Goal: Task Accomplishment & Management: Manage account settings

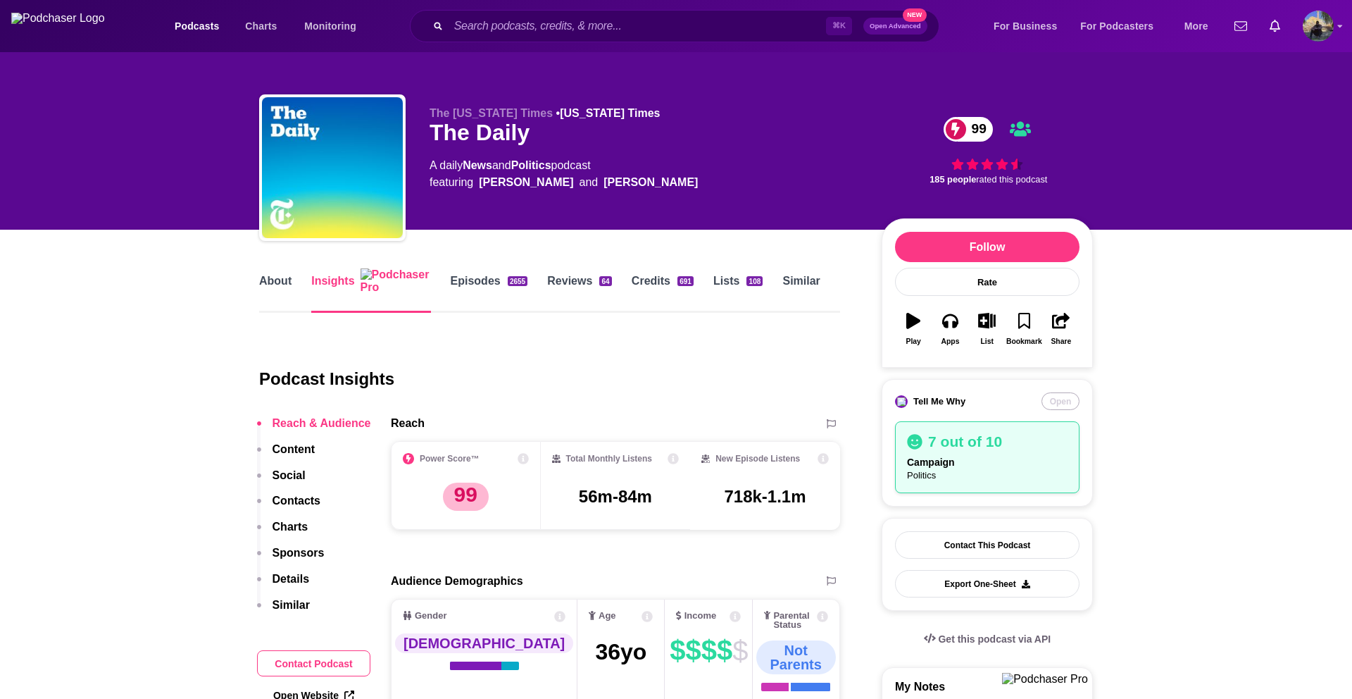
click at [1054, 406] on button "Open" at bounding box center [1061, 401] width 38 height 18
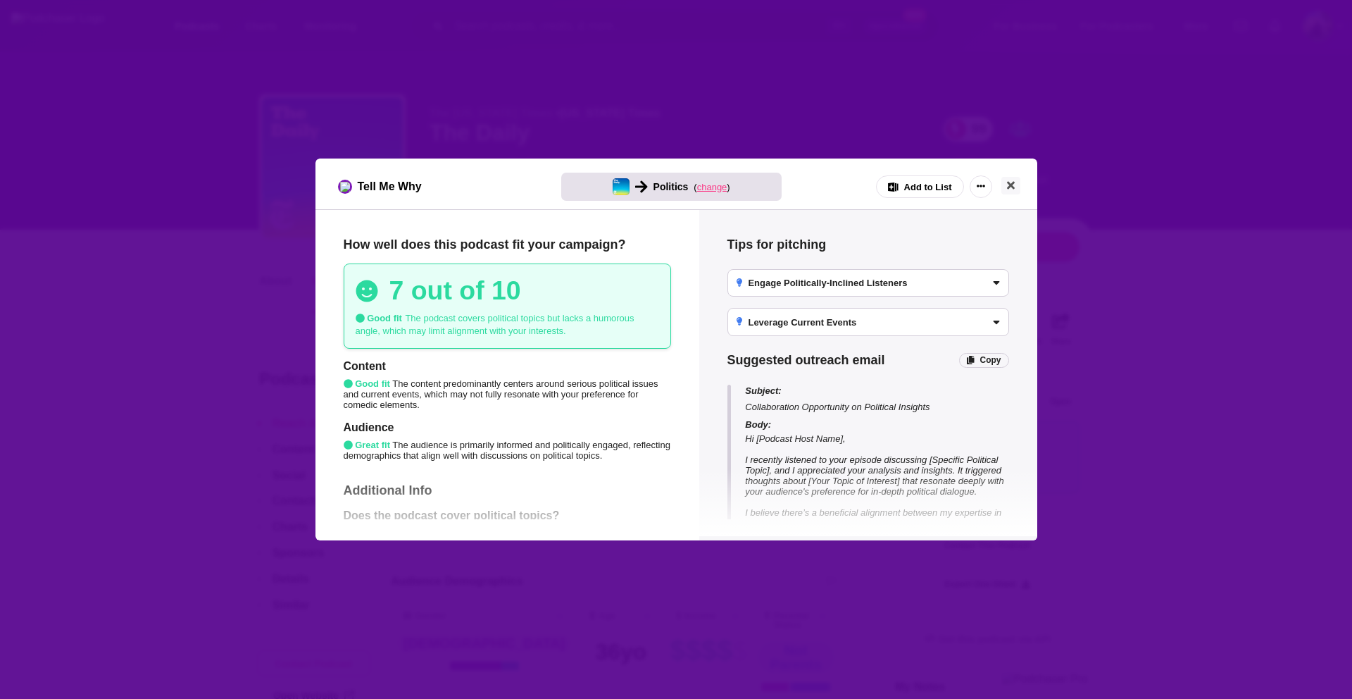
click at [714, 187] on span "change" at bounding box center [712, 187] width 30 height 11
click at [717, 291] on button "Change campaign" at bounding box center [734, 289] width 93 height 17
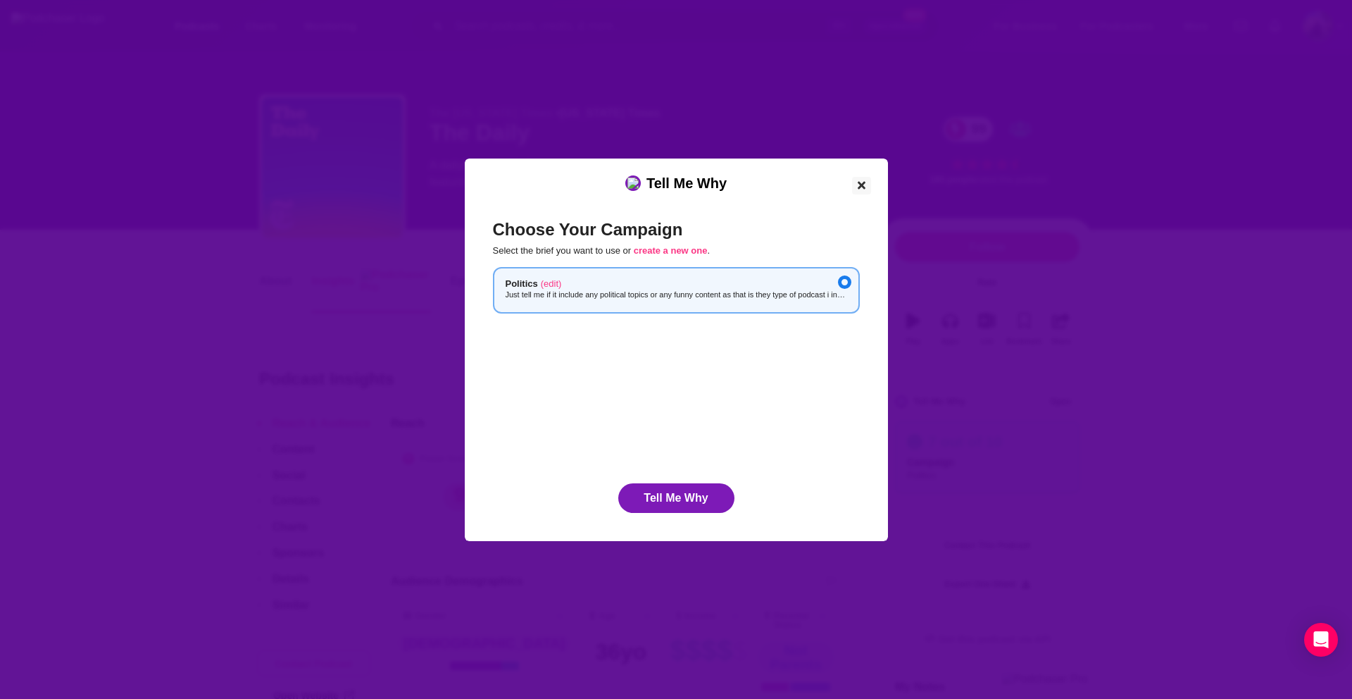
click at [861, 181] on icon "Close" at bounding box center [862, 185] width 8 height 11
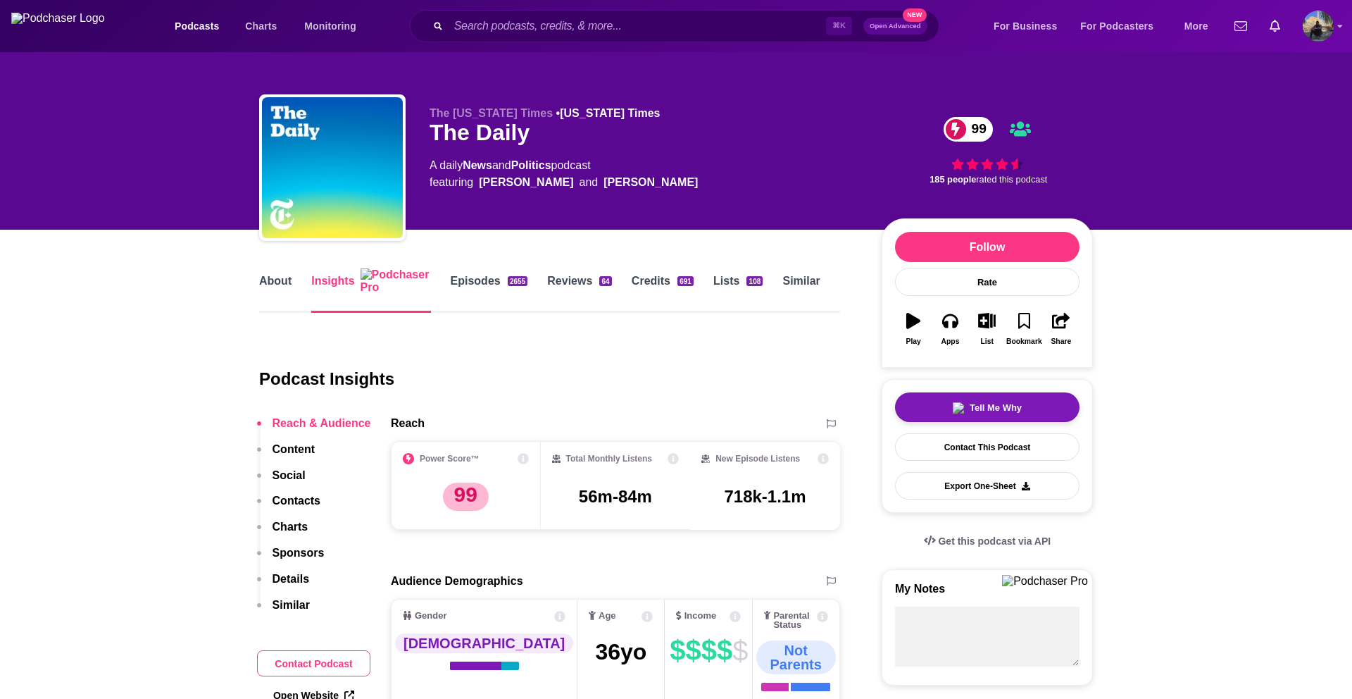
click at [980, 411] on span "Tell Me Why" at bounding box center [996, 407] width 52 height 11
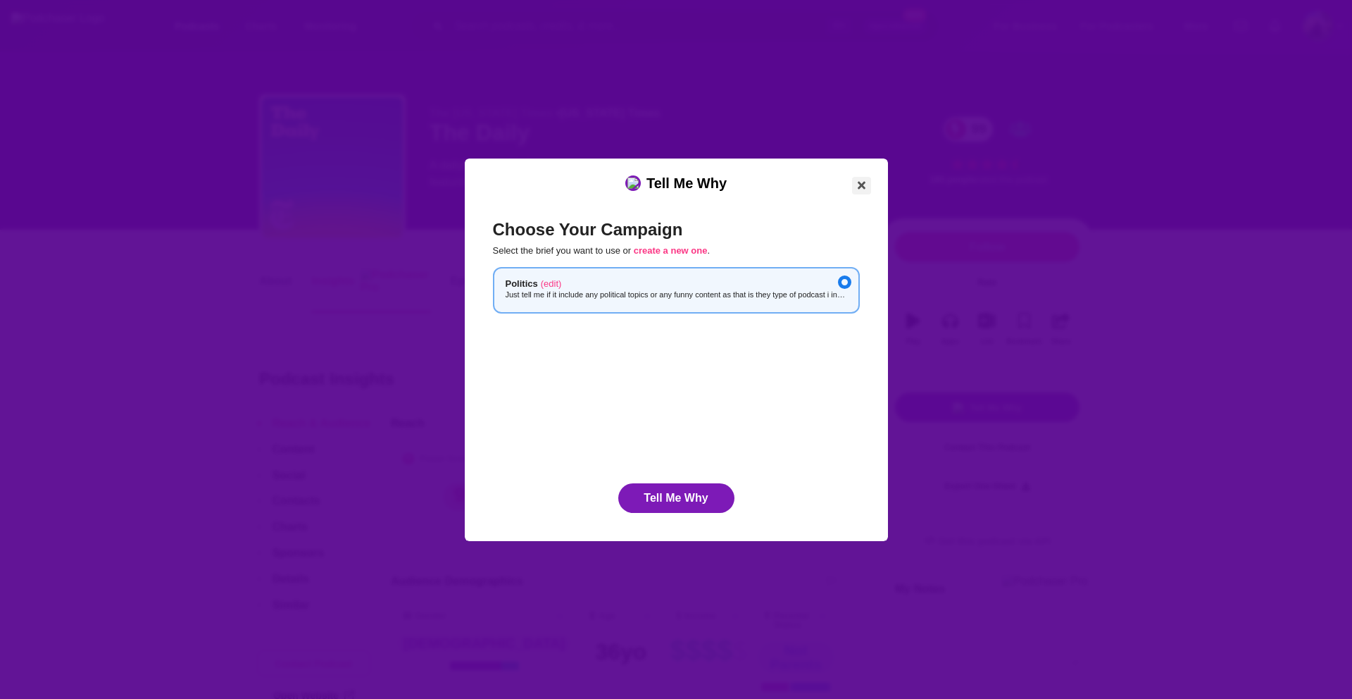
click at [856, 182] on button "Close" at bounding box center [861, 186] width 19 height 18
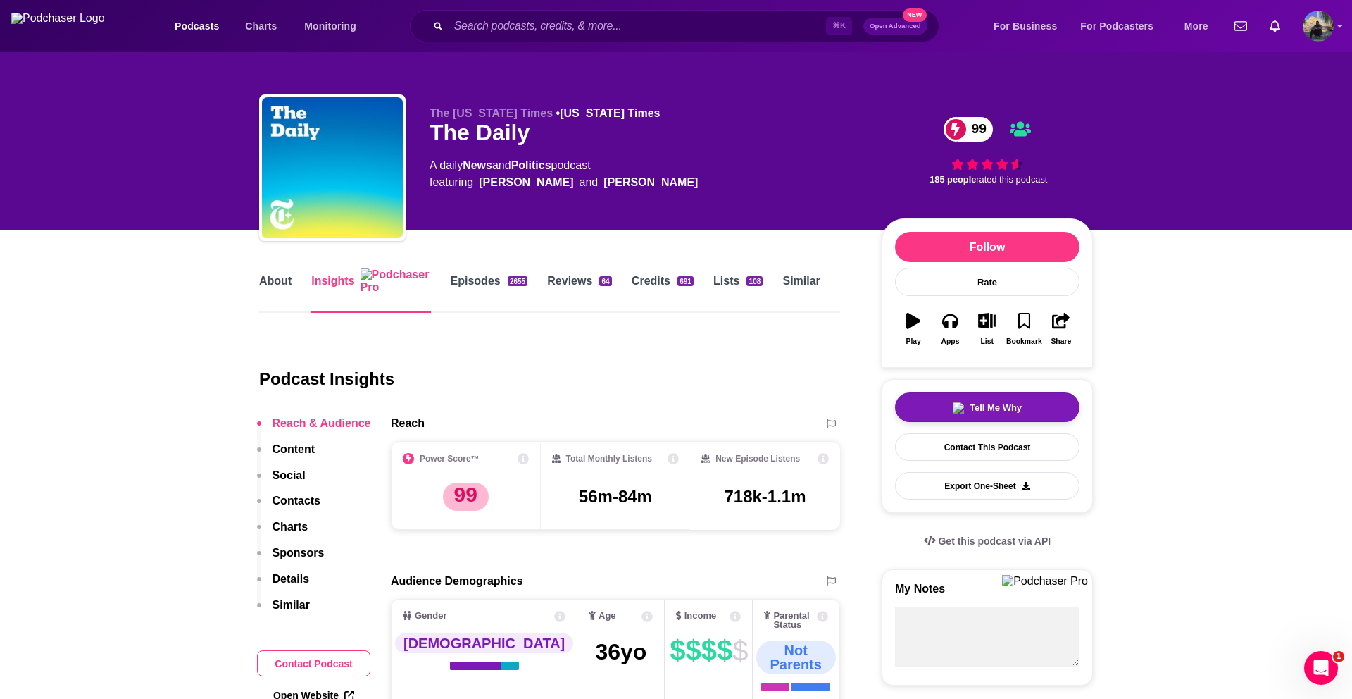
click at [952, 402] on button "Tell Me Why" at bounding box center [987, 407] width 185 height 30
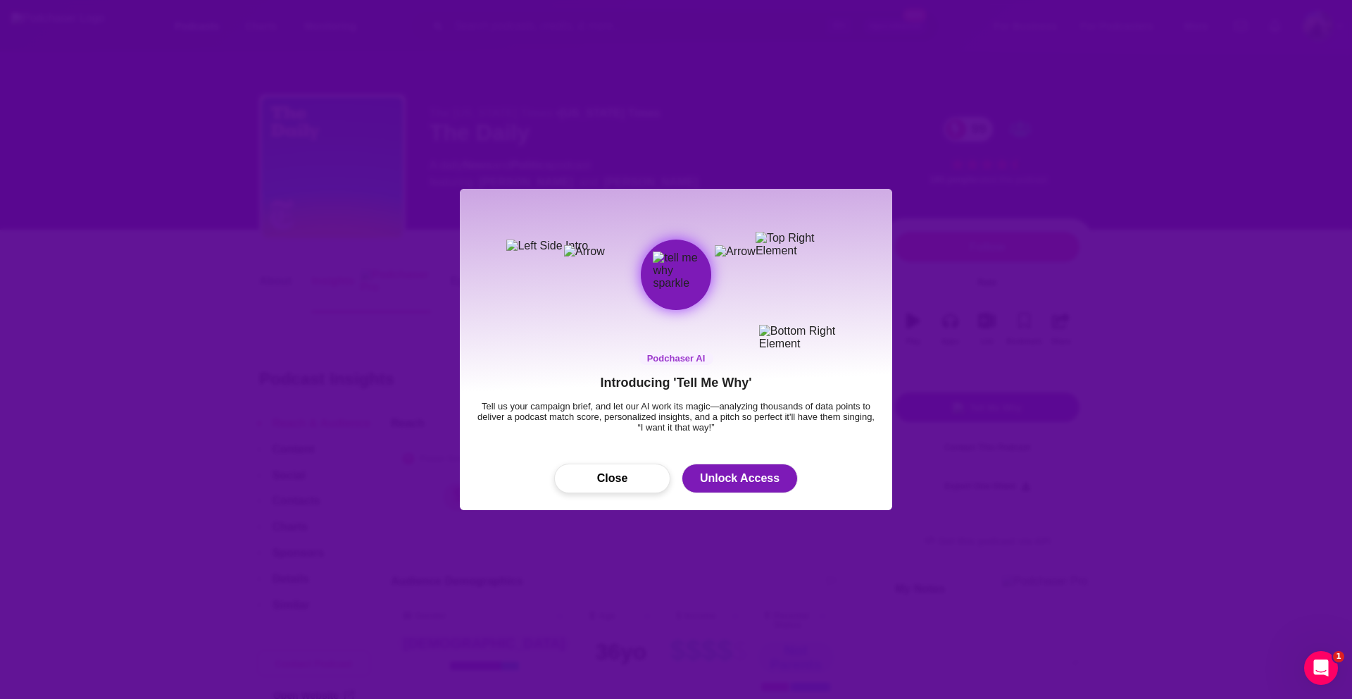
click at [629, 481] on button "Close" at bounding box center [612, 478] width 116 height 30
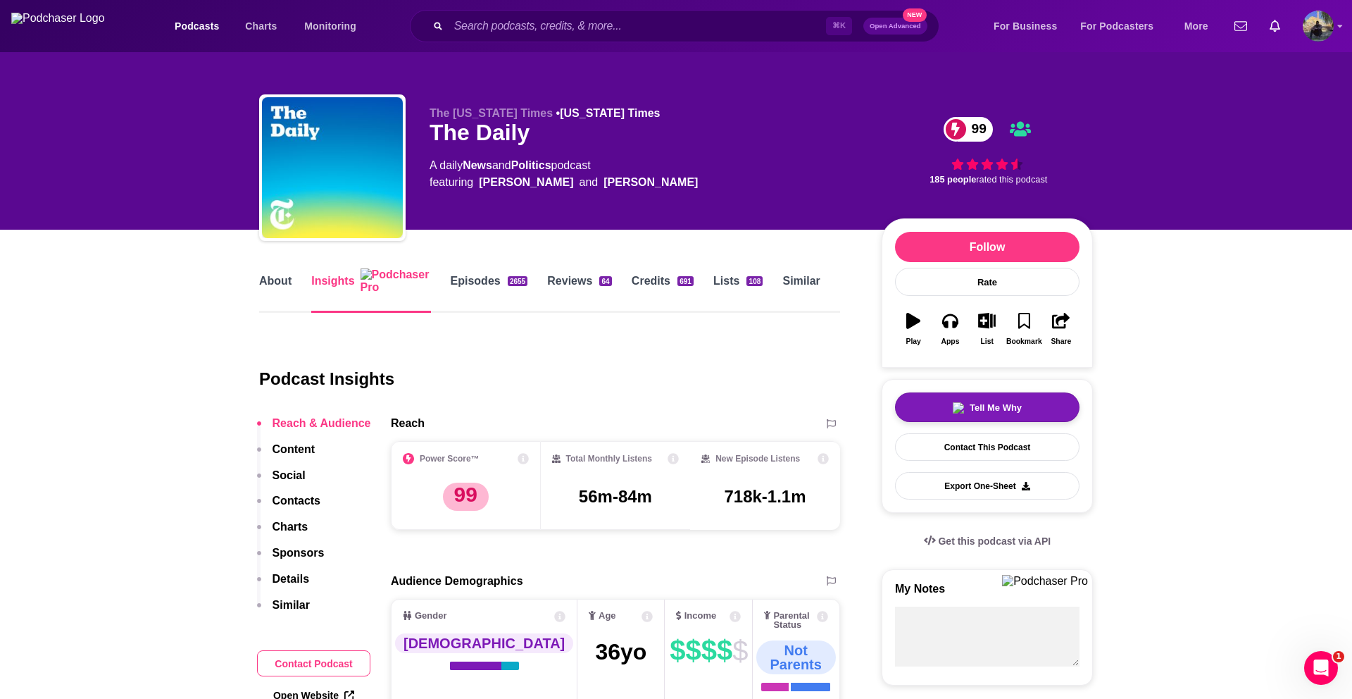
click at [931, 399] on button "Tell Me Why" at bounding box center [987, 407] width 185 height 30
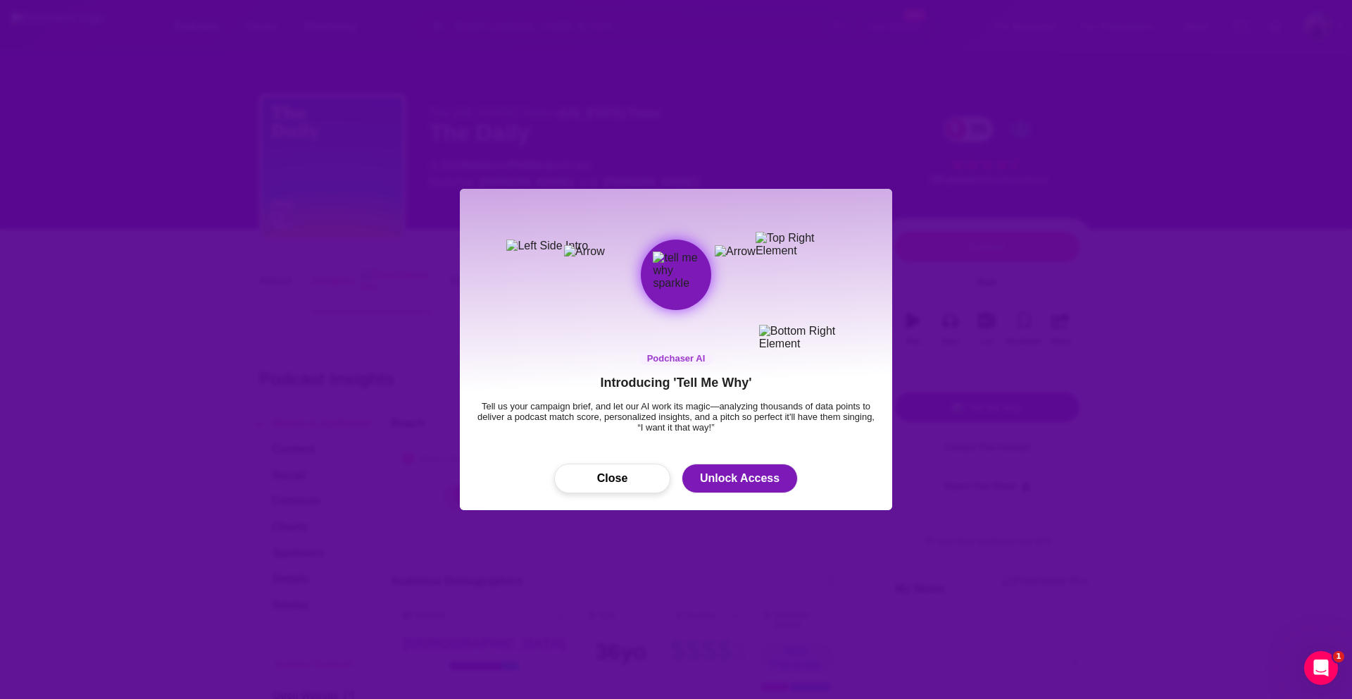
click at [600, 481] on button "Close" at bounding box center [612, 478] width 116 height 30
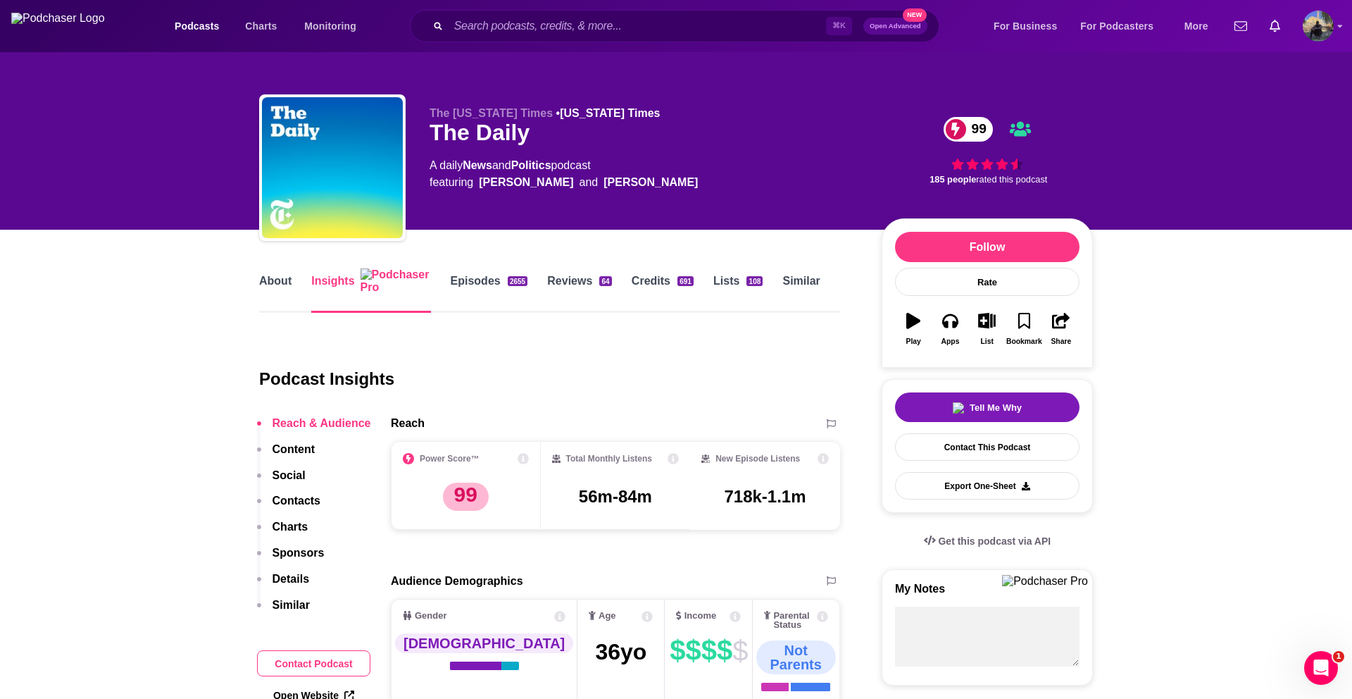
click at [826, 347] on div "Podcast Insights" at bounding box center [544, 370] width 570 height 70
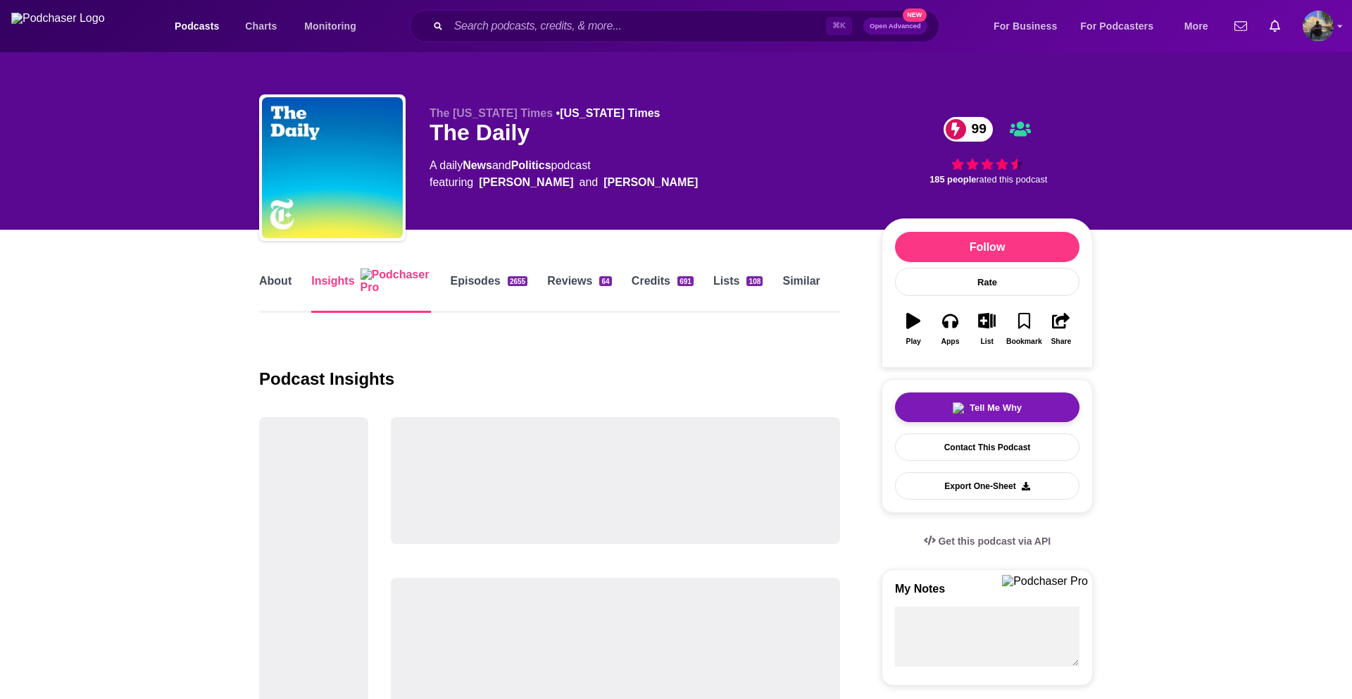
click at [966, 404] on div "Tell Me Why" at bounding box center [987, 407] width 69 height 11
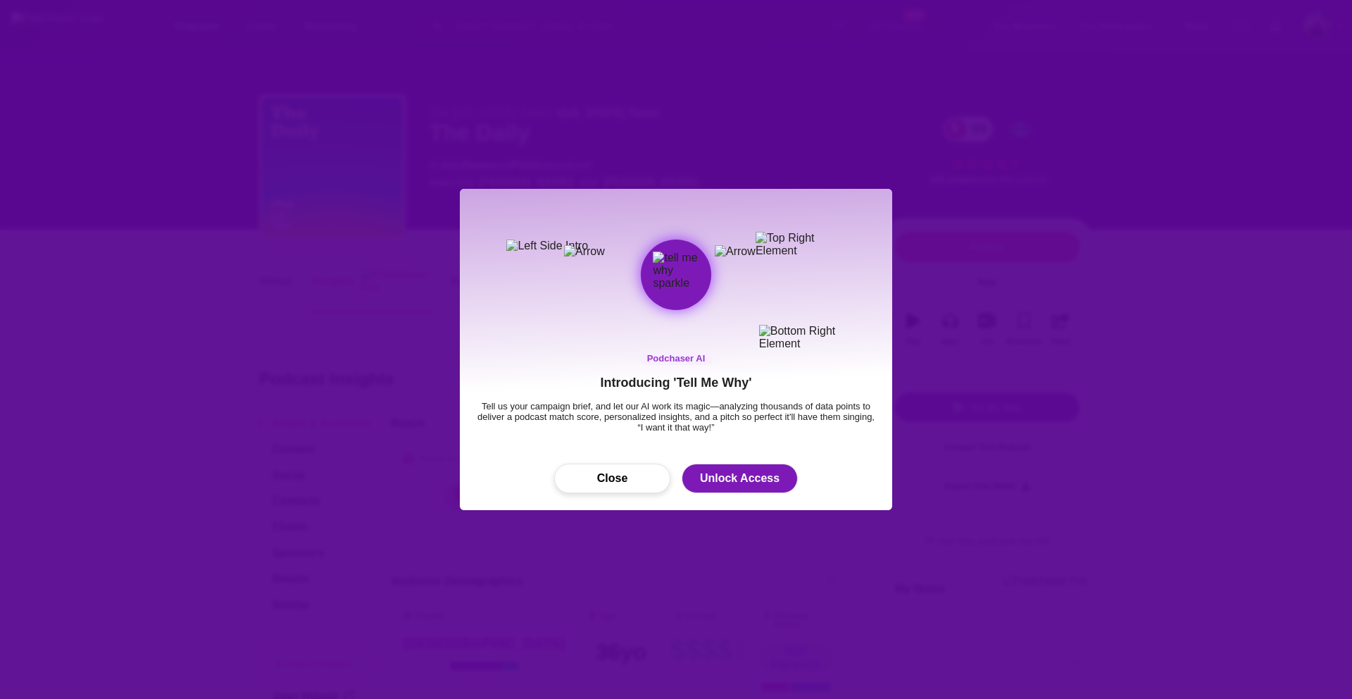
click at [617, 478] on button "Close" at bounding box center [612, 478] width 116 height 30
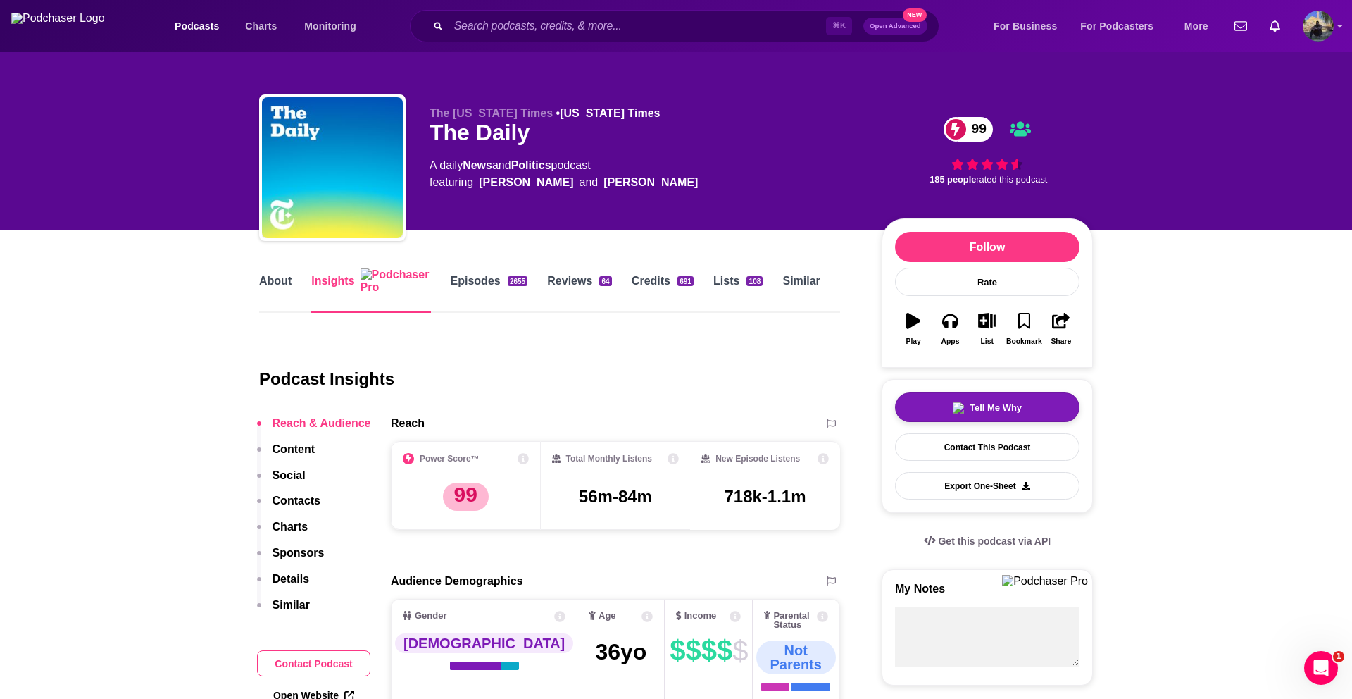
click at [925, 408] on button "Tell Me Why" at bounding box center [987, 407] width 185 height 30
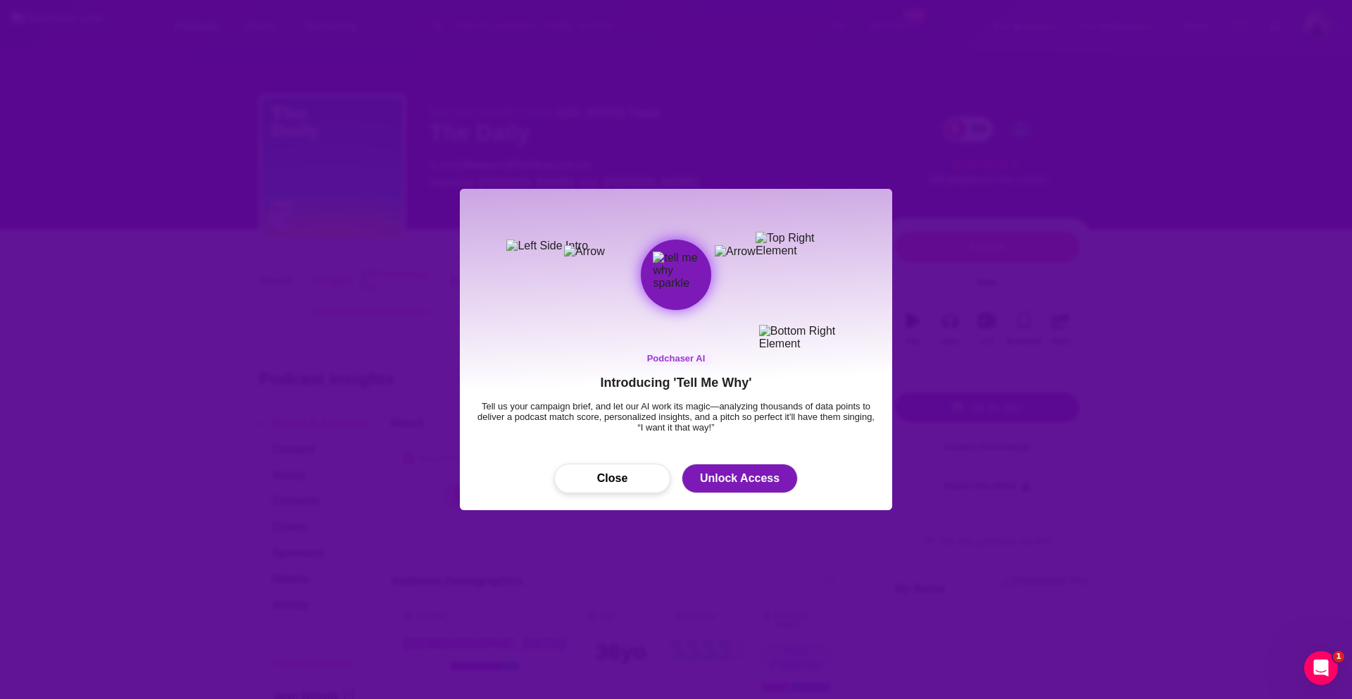
click at [635, 483] on button "Close" at bounding box center [612, 478] width 116 height 30
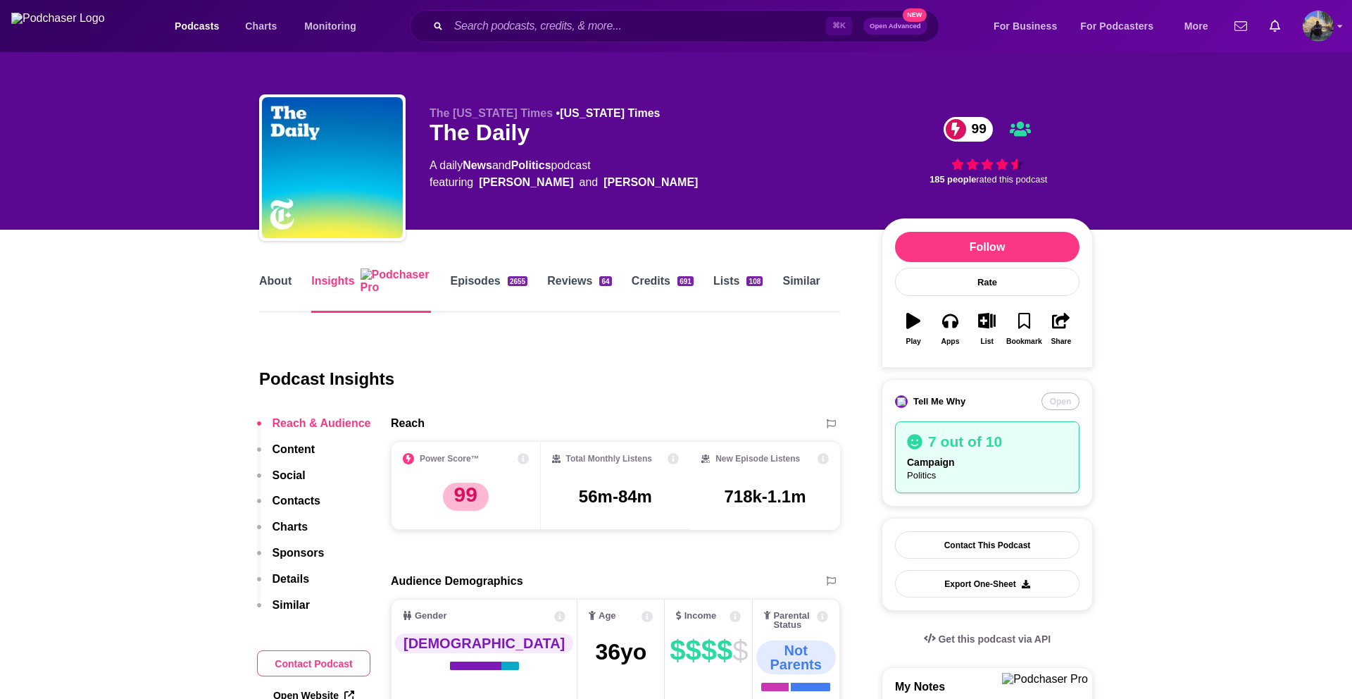
click at [1061, 403] on button "Open" at bounding box center [1061, 401] width 38 height 18
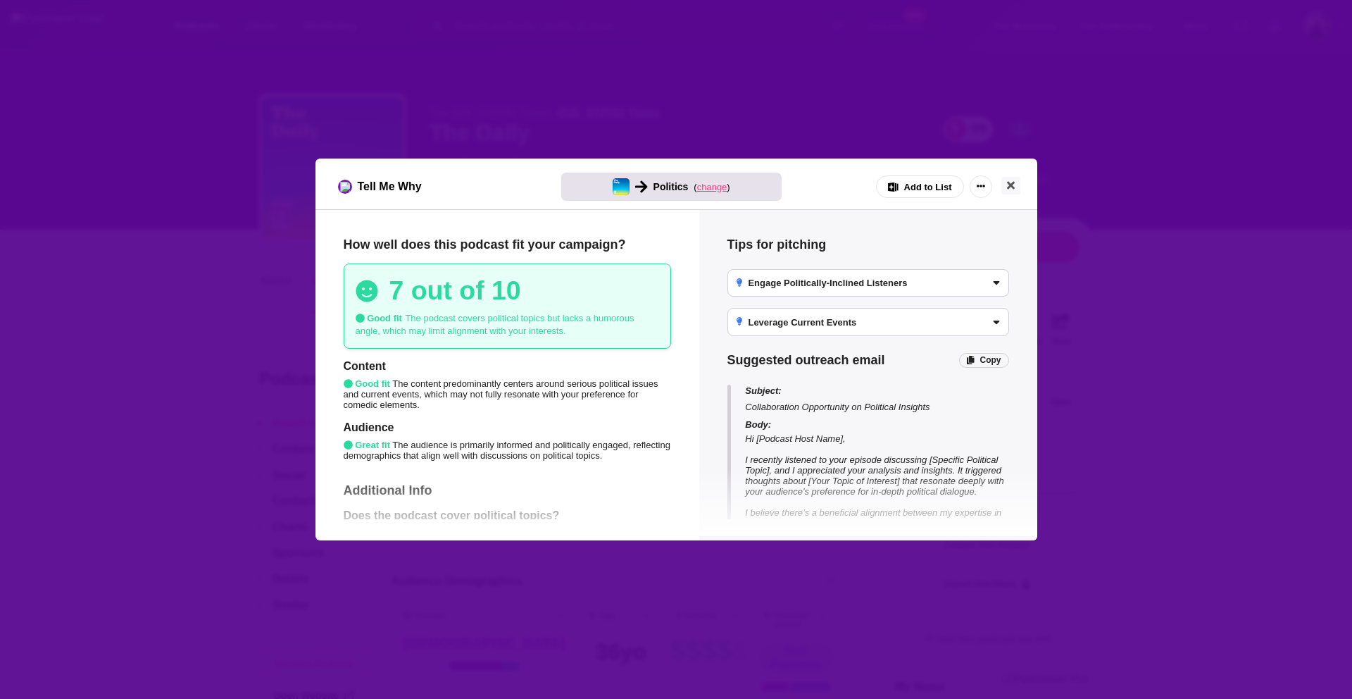
click at [707, 189] on span "change" at bounding box center [712, 187] width 30 height 11
click at [725, 292] on button "Change campaign" at bounding box center [734, 289] width 93 height 17
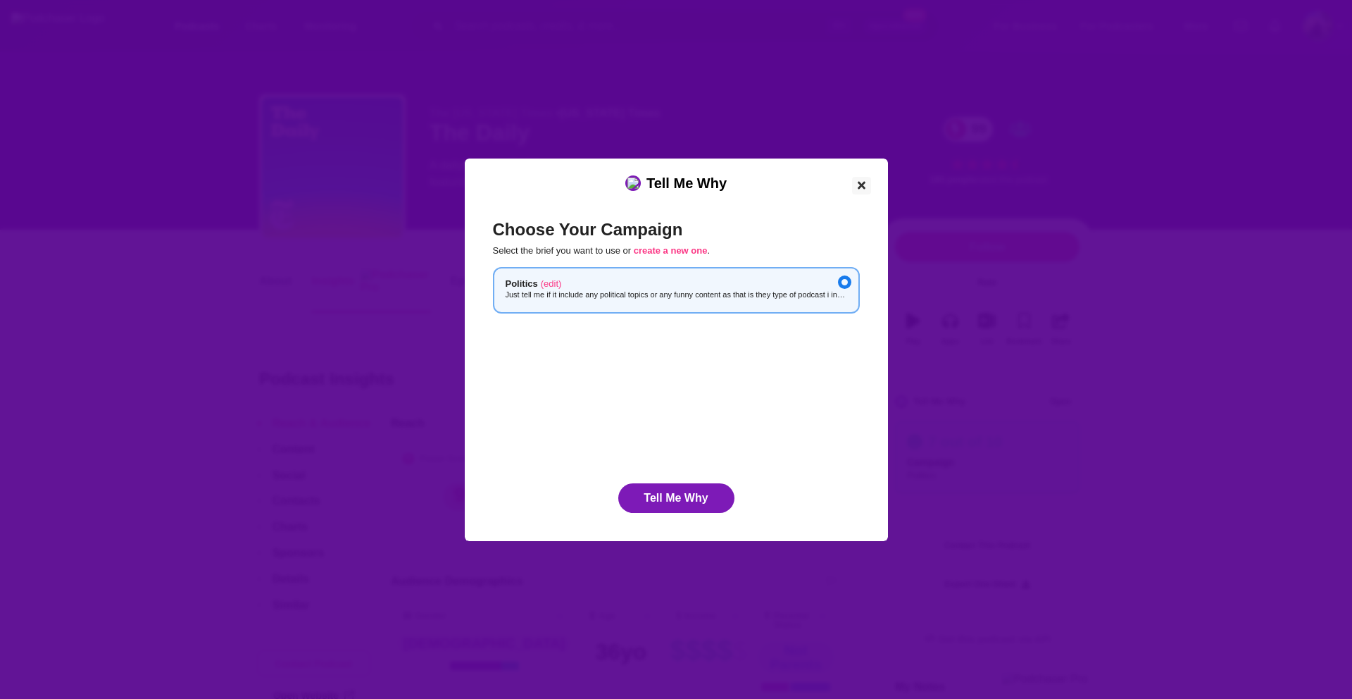
click at [859, 183] on icon "Close" at bounding box center [862, 185] width 8 height 8
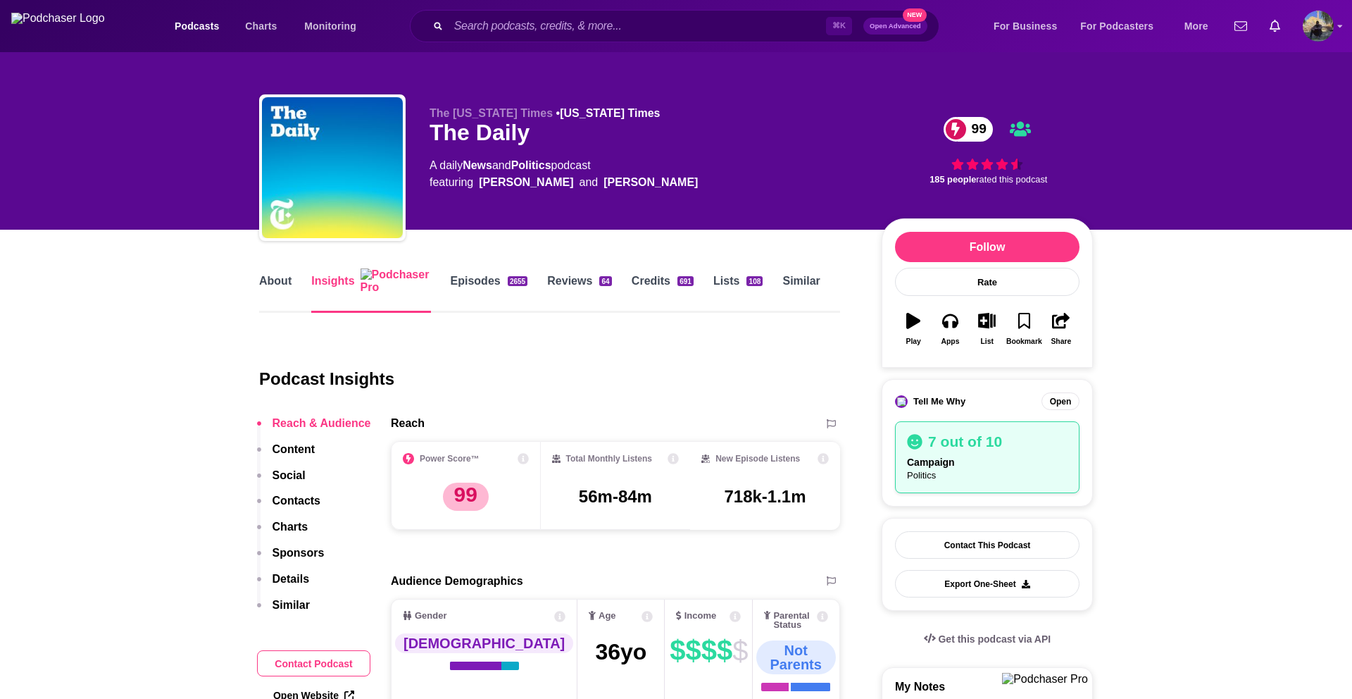
click at [1330, 27] on img "Logged in as French" at bounding box center [1318, 26] width 31 height 31
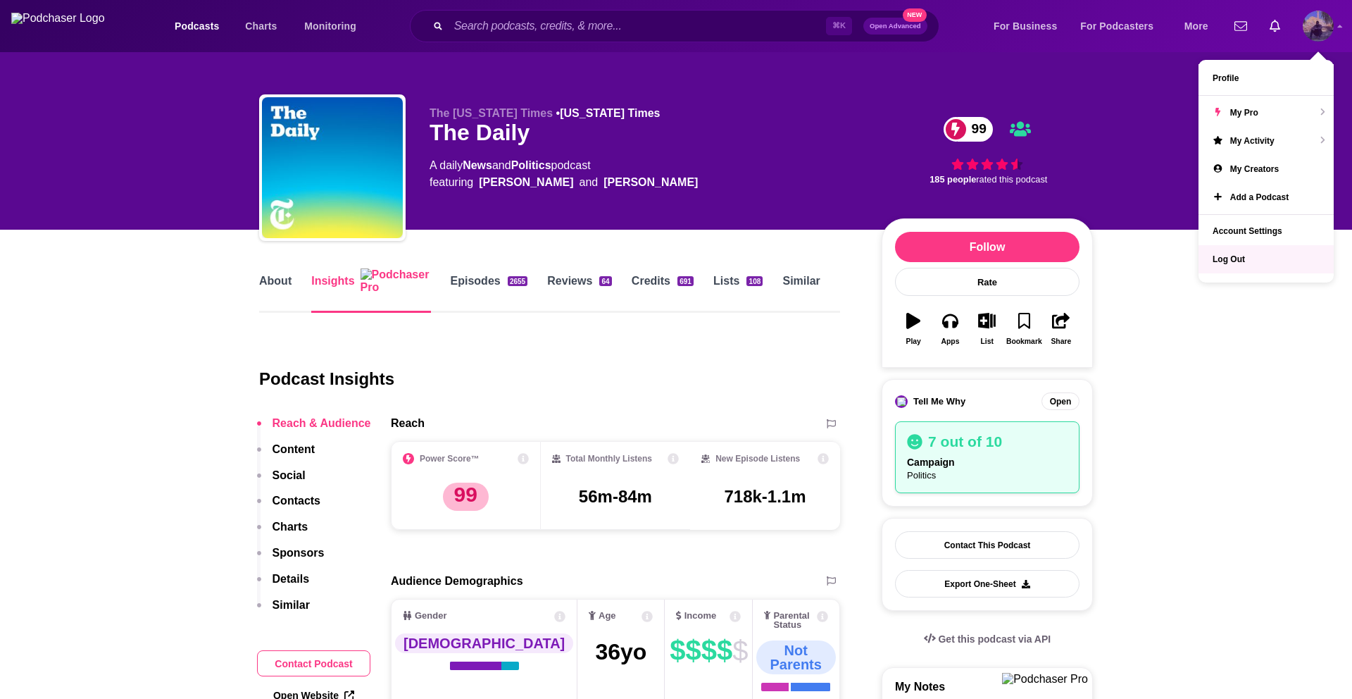
click at [1242, 263] on span "Log Out" at bounding box center [1229, 259] width 32 height 10
